Goal: Transaction & Acquisition: Download file/media

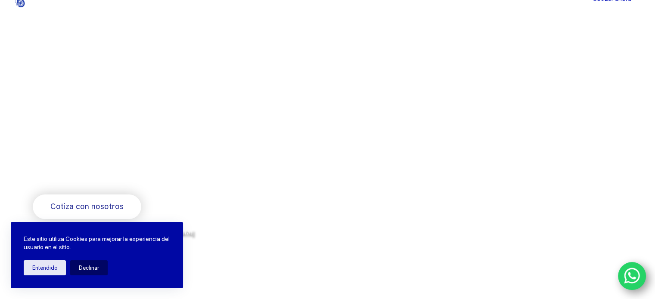
scroll to position [86, 0]
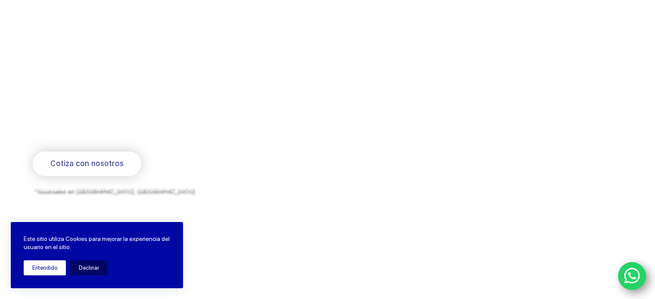
click at [49, 270] on button "Entendido" at bounding box center [45, 268] width 42 height 15
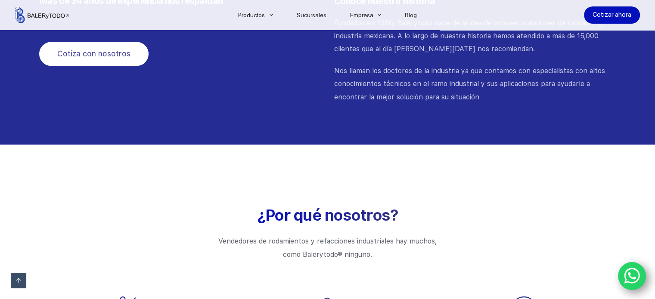
scroll to position [1034, 0]
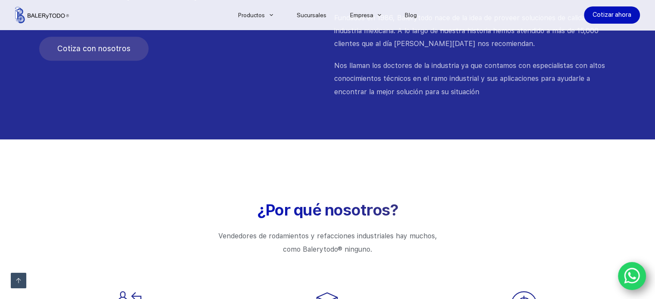
click at [83, 56] on link "Cotiza con nosotros" at bounding box center [93, 49] width 109 height 25
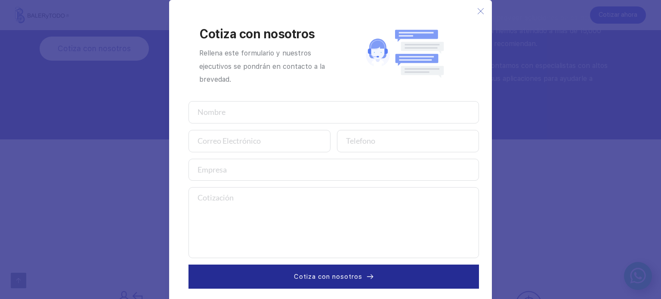
click at [478, 13] on icon at bounding box center [481, 11] width 7 height 7
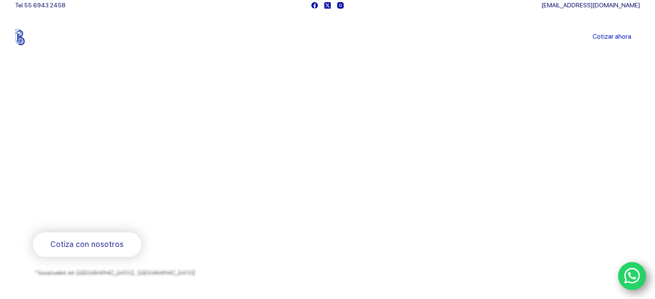
scroll to position [0, 0]
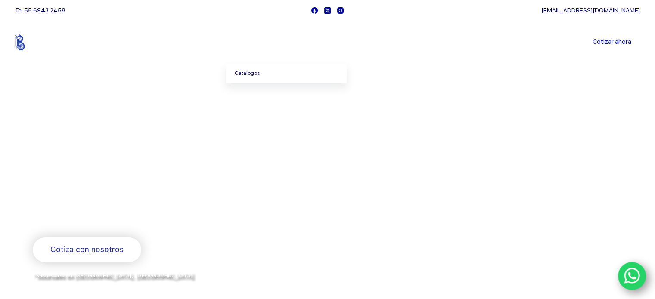
click at [261, 74] on link "Catalogos" at bounding box center [286, 74] width 121 height 20
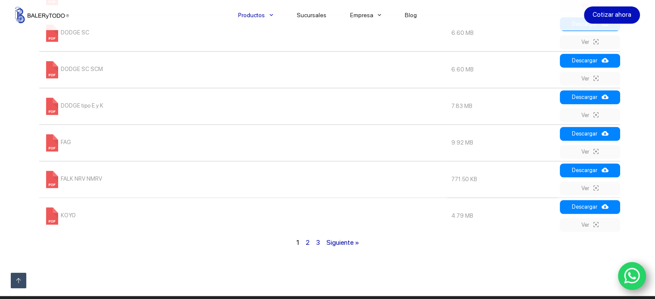
scroll to position [646, 0]
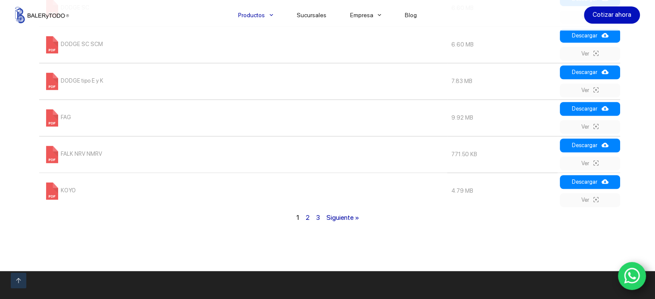
click at [307, 220] on link "2" at bounding box center [307, 218] width 4 height 8
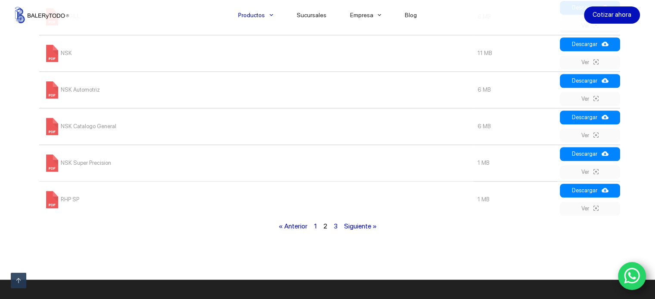
scroll to position [652, 0]
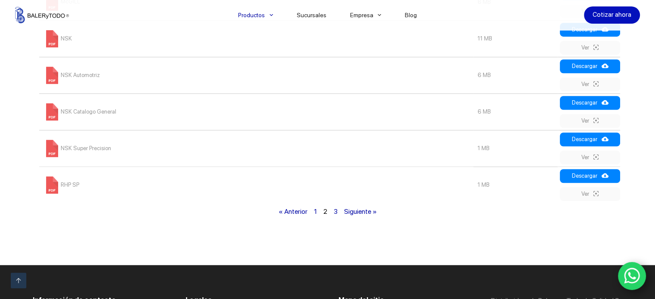
click at [337, 213] on link "3" at bounding box center [335, 212] width 4 height 8
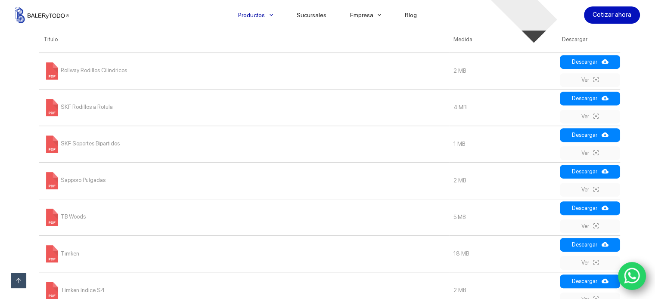
scroll to position [480, 0]
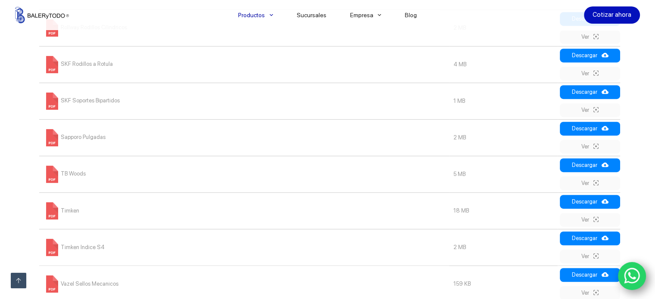
click at [52, 213] on span at bounding box center [51, 210] width 17 height 17
